Goal: Information Seeking & Learning: Learn about a topic

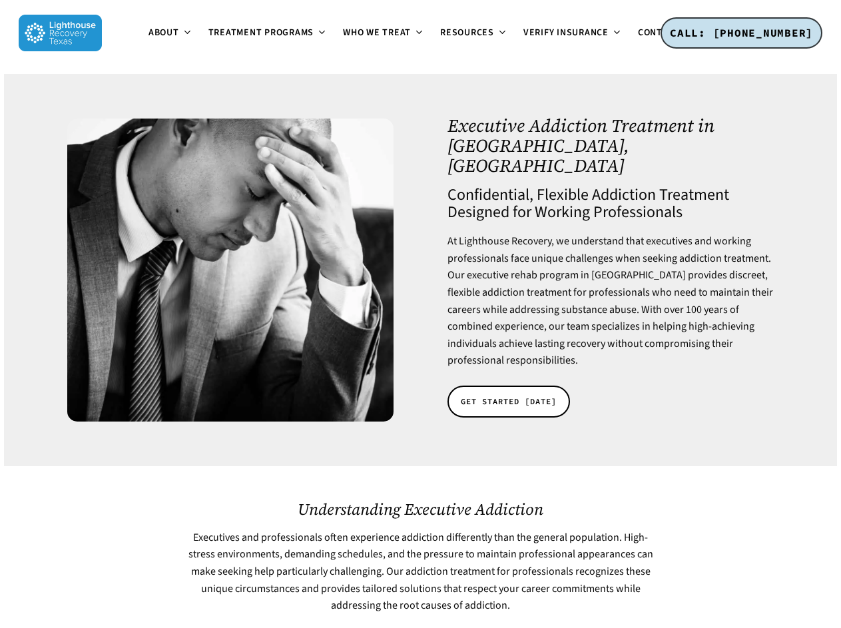
click at [148, 39] on span "About" at bounding box center [163, 32] width 31 height 13
click at [208, 39] on span "Treatment Programs" at bounding box center [261, 32] width 106 height 13
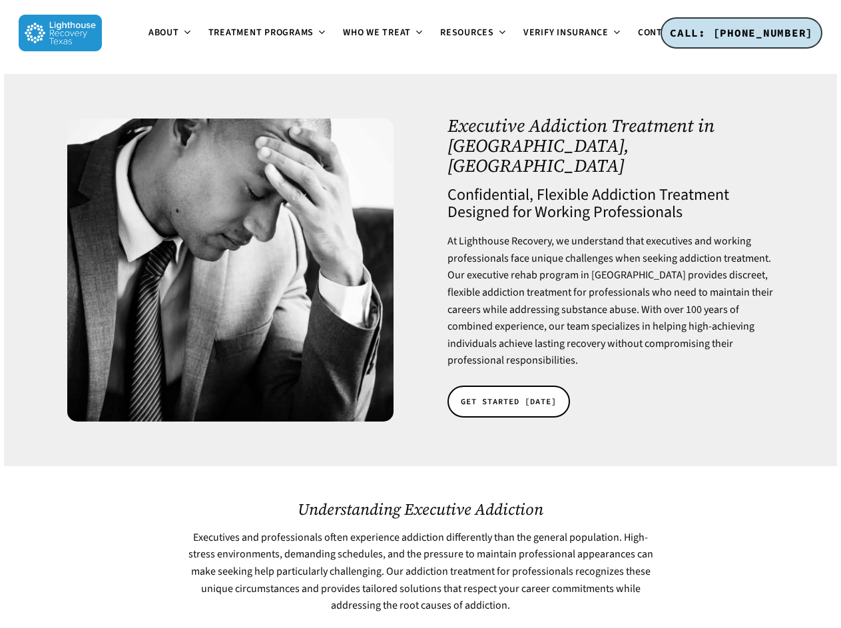
click at [440, 39] on span "Resources" at bounding box center [467, 32] width 54 height 13
